Goal: Check status: Check status

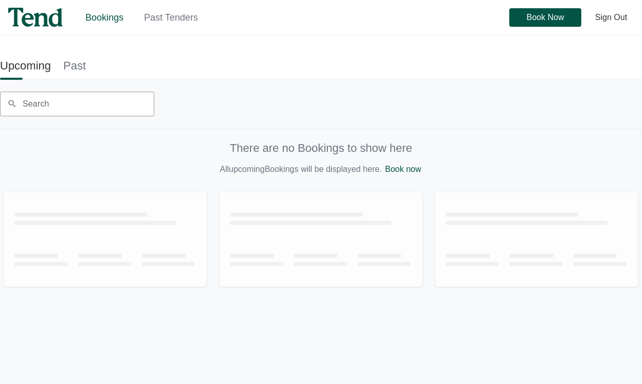
click at [78, 68] on link "Past" at bounding box center [74, 65] width 23 height 23
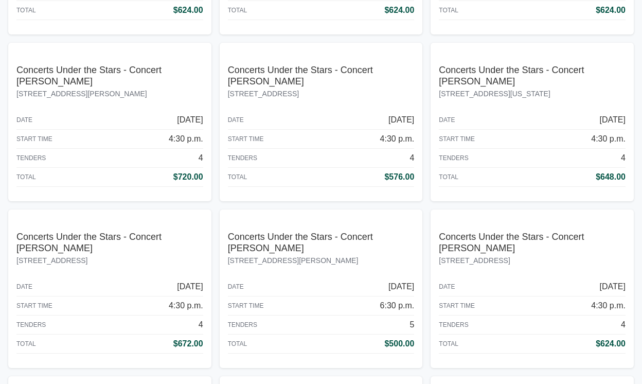
scroll to position [12436, 0]
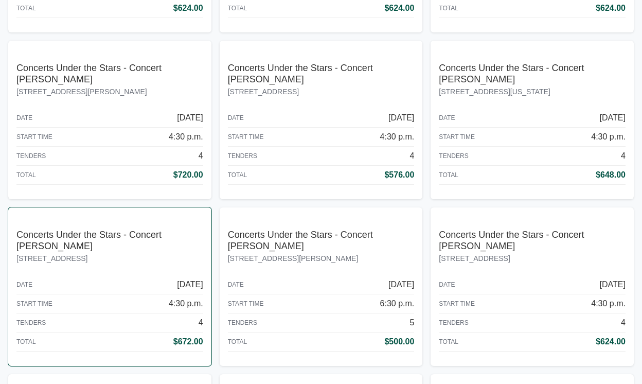
click at [152, 263] on div "[STREET_ADDRESS]" at bounding box center [109, 264] width 187 height 23
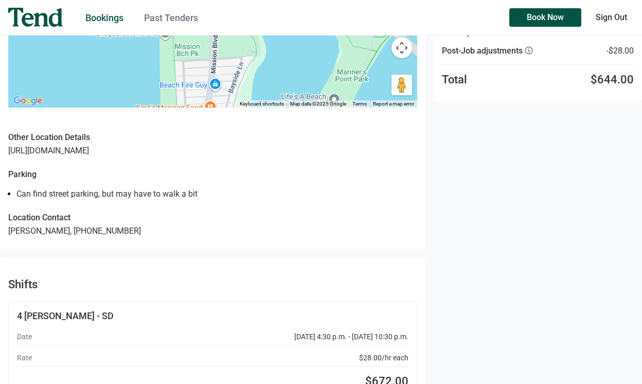
scroll to position [412, 0]
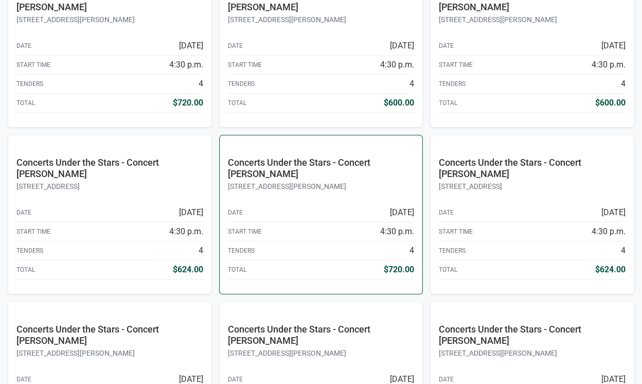
scroll to position [11176, 0]
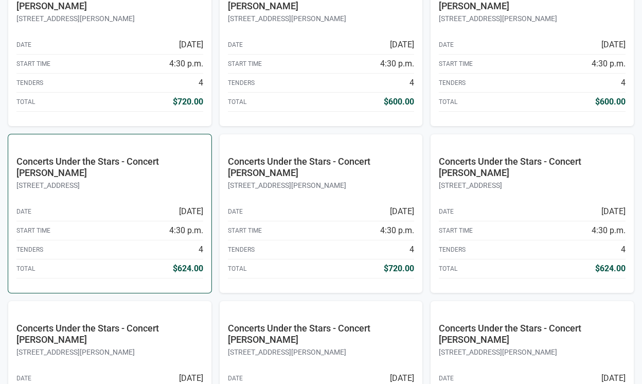
click at [170, 221] on div "Start Time 4:30 p.m." at bounding box center [109, 230] width 187 height 19
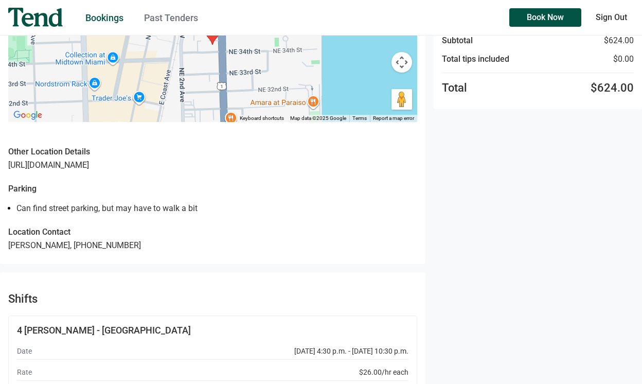
scroll to position [182, 0]
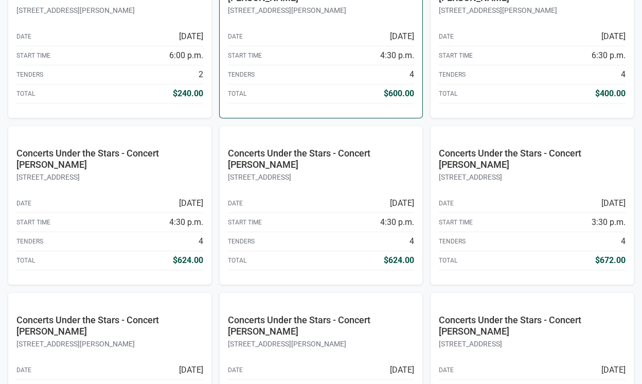
scroll to position [10685, 0]
